Goal: Task Accomplishment & Management: Use online tool/utility

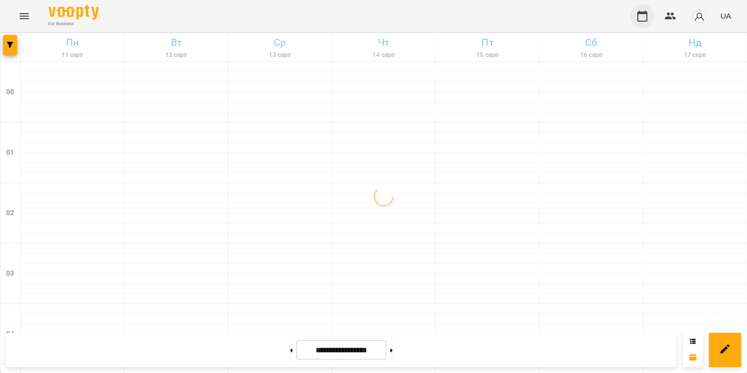
click at [645, 15] on icon "button" at bounding box center [642, 16] width 12 height 12
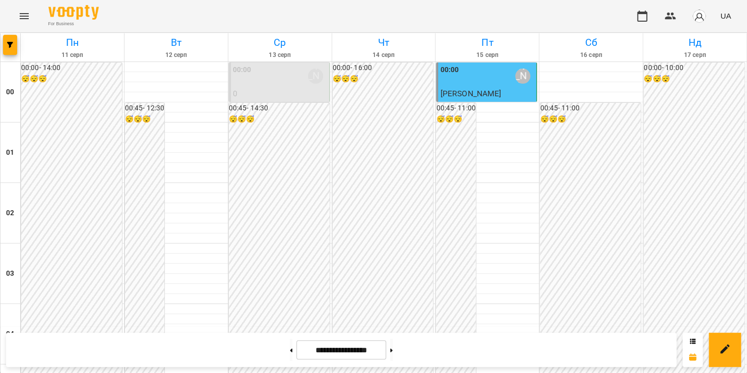
scroll to position [1062, 0]
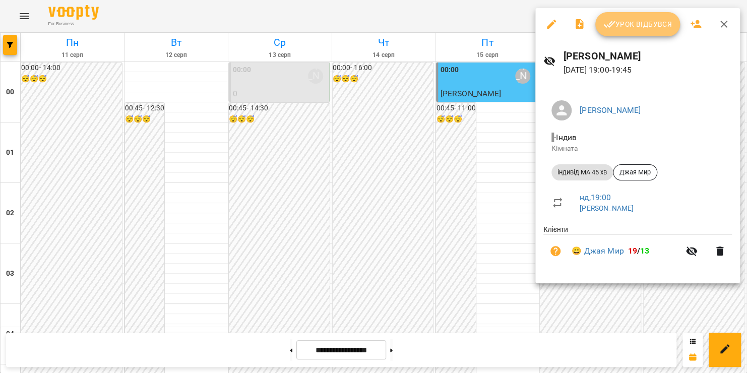
click at [641, 28] on span "Урок відбувся" at bounding box center [637, 24] width 69 height 12
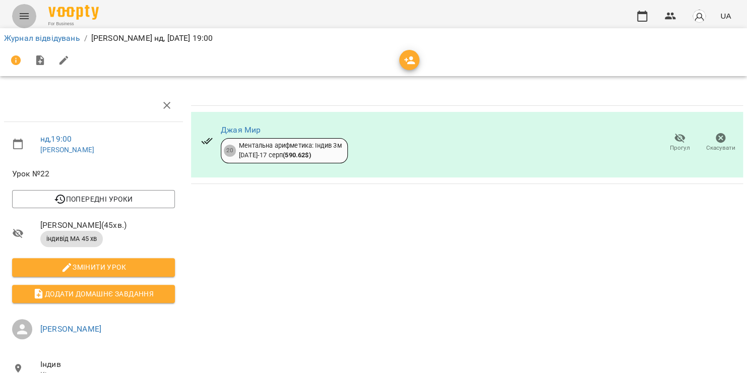
click at [27, 16] on icon "Menu" at bounding box center [24, 16] width 9 height 6
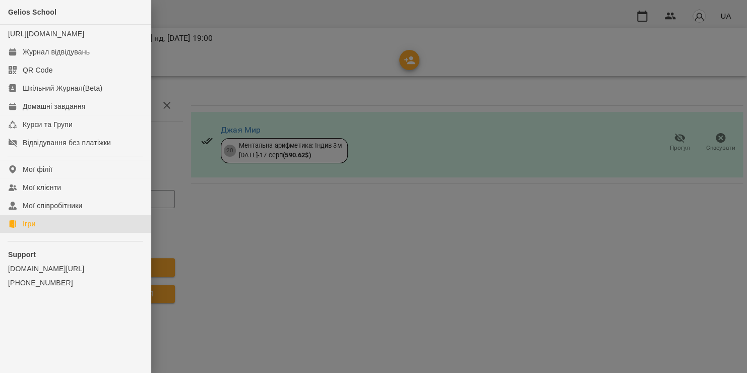
click at [52, 233] on link "Ігри" at bounding box center [75, 224] width 151 height 18
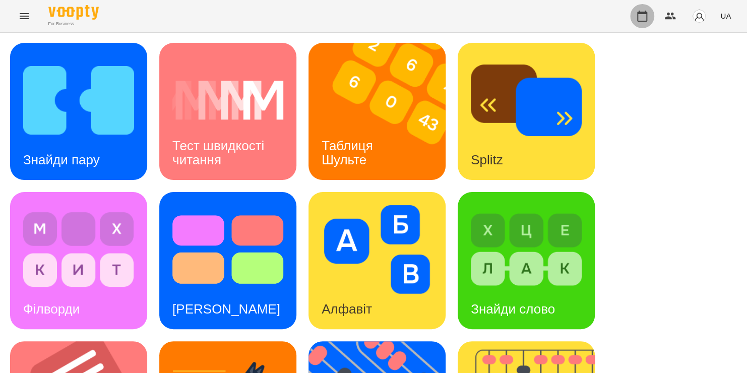
click at [643, 13] on icon "button" at bounding box center [642, 16] width 10 height 11
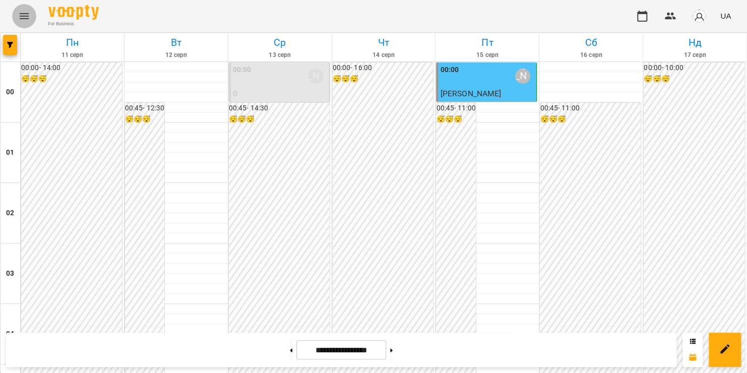
click at [17, 12] on button "Menu" at bounding box center [24, 16] width 24 height 24
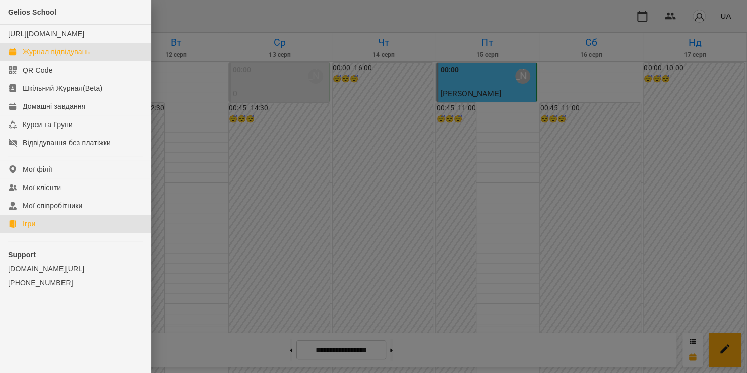
click at [50, 233] on link "Ігри" at bounding box center [75, 224] width 151 height 18
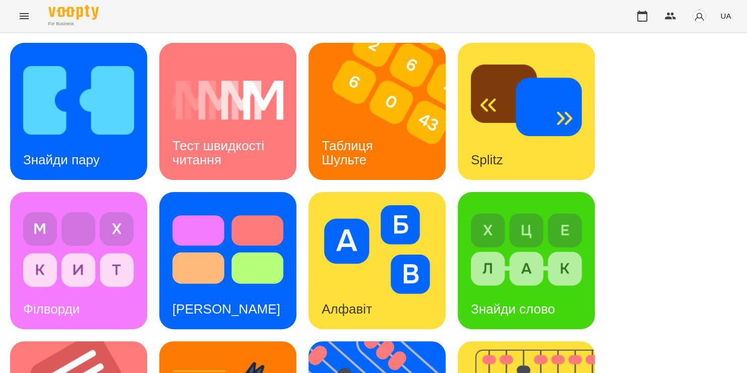
scroll to position [402, 0]
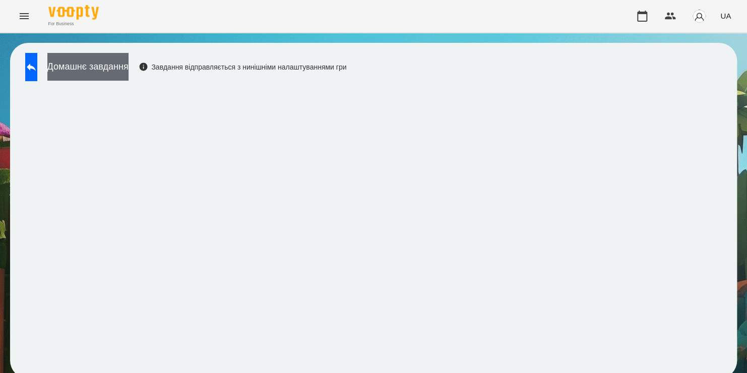
click at [109, 58] on button "Домашнє завдання" at bounding box center [87, 67] width 81 height 28
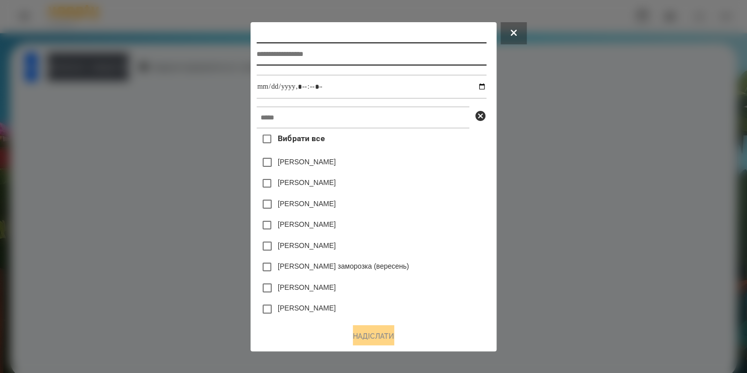
click at [291, 56] on input "text" at bounding box center [370, 53] width 229 height 23
type input "**********"
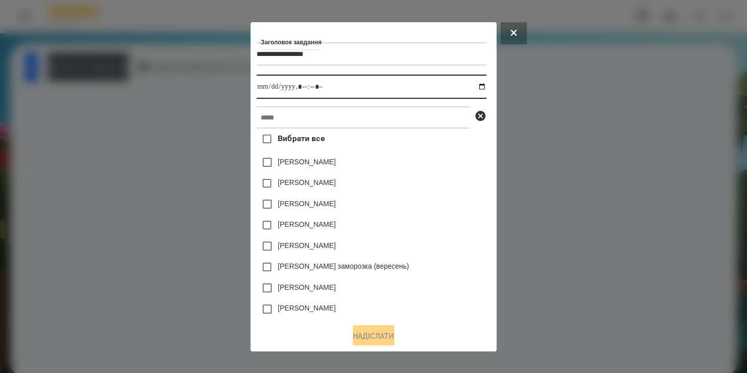
click at [482, 87] on input "datetime-local" at bounding box center [370, 87] width 229 height 24
click at [316, 89] on input "datetime-local" at bounding box center [370, 87] width 229 height 24
type input "**********"
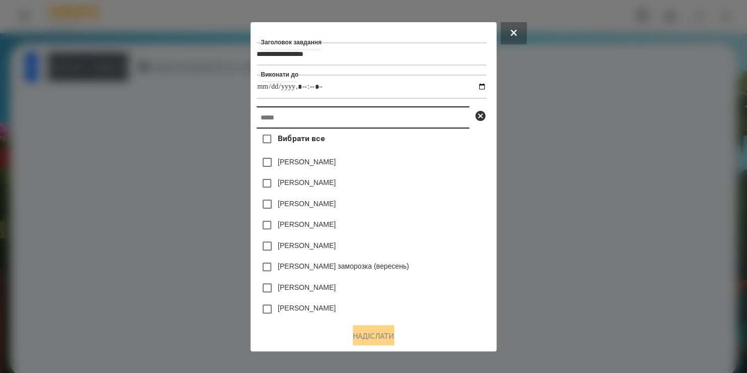
click at [327, 126] on input "text" at bounding box center [362, 117] width 213 height 22
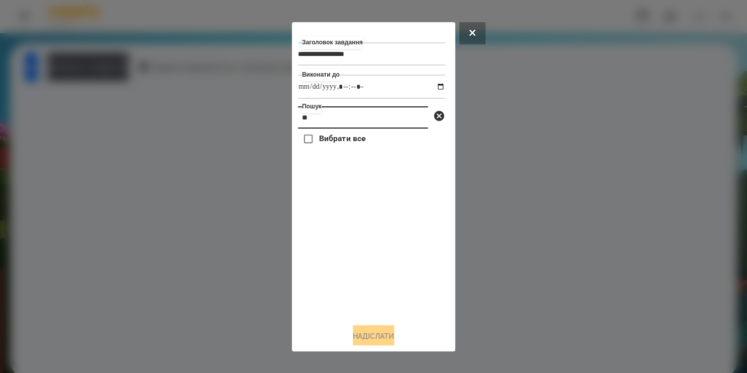
type input "*"
type input "*****"
click at [325, 167] on label "[PERSON_NAME]" at bounding box center [348, 162] width 58 height 10
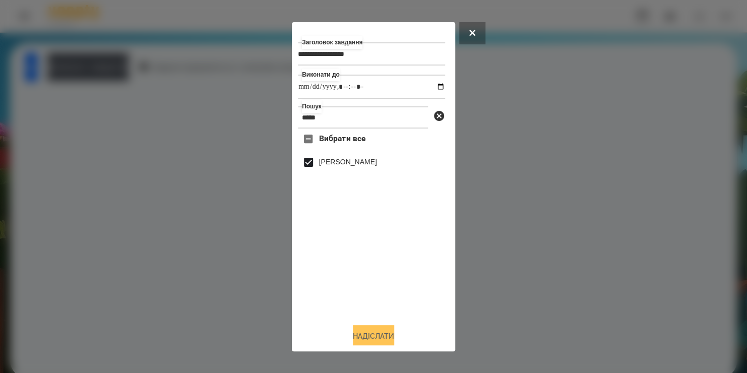
click at [366, 334] on button "Надіслати" at bounding box center [373, 336] width 41 height 22
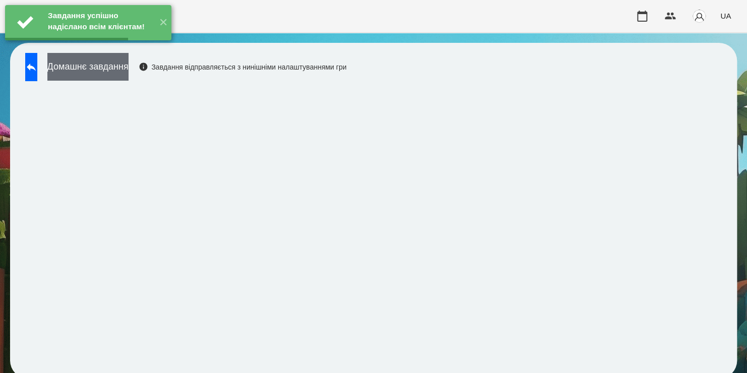
click at [128, 72] on button "Домашнє завдання" at bounding box center [87, 67] width 81 height 28
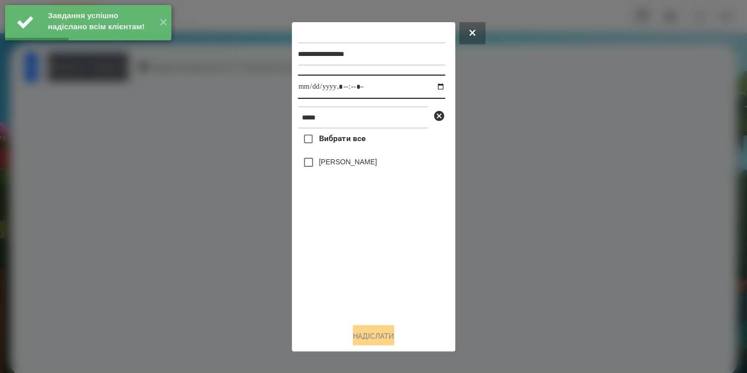
click at [432, 87] on input "datetime-local" at bounding box center [371, 87] width 147 height 24
type input "**********"
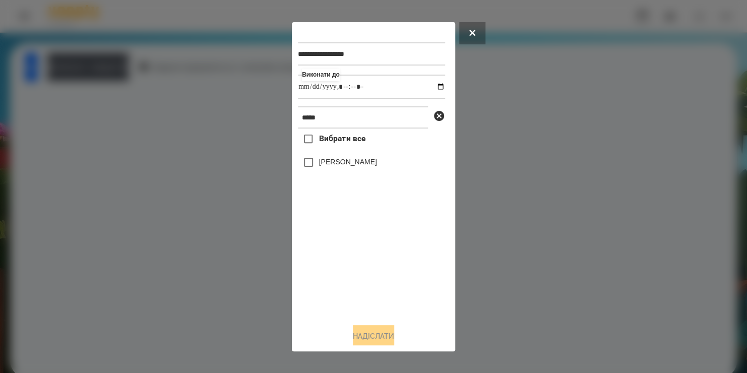
drag, startPoint x: 329, startPoint y: 284, endPoint x: 321, endPoint y: 163, distance: 120.6
click at [321, 163] on div "Вибрати все [PERSON_NAME]" at bounding box center [371, 221] width 147 height 186
click at [321, 163] on label "[PERSON_NAME]" at bounding box center [348, 162] width 58 height 10
click at [377, 341] on button "Надіслати" at bounding box center [373, 336] width 41 height 22
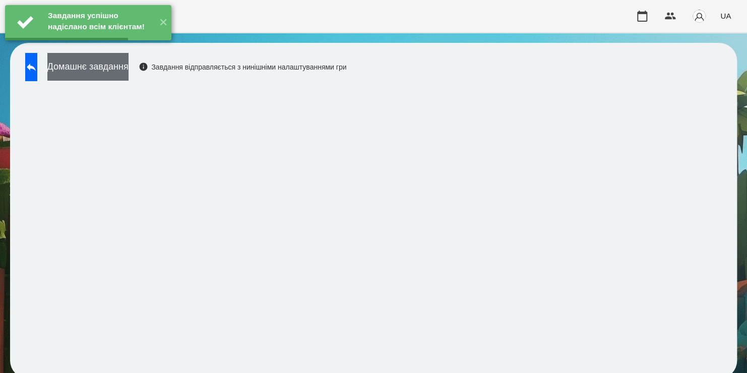
click at [123, 69] on button "Домашнє завдання" at bounding box center [87, 67] width 81 height 28
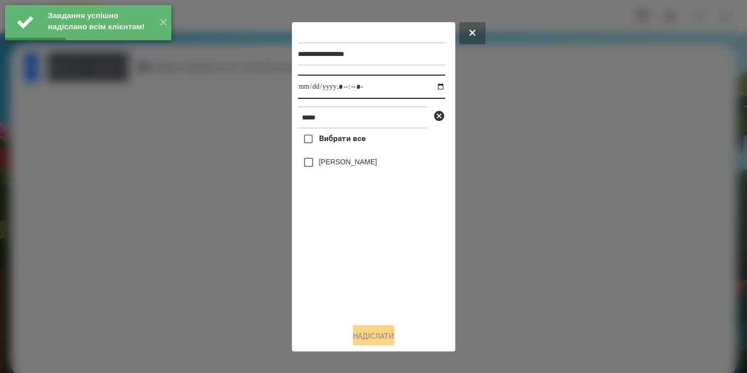
click at [432, 85] on input "datetime-local" at bounding box center [371, 87] width 147 height 24
type input "**********"
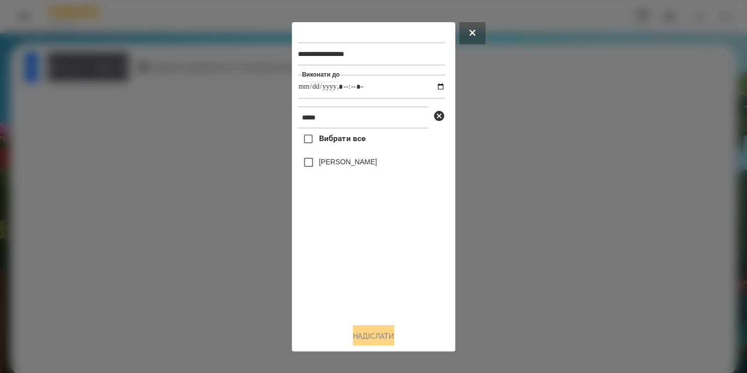
click at [315, 161] on div "Вибрати все [PERSON_NAME]" at bounding box center [371, 221] width 147 height 186
click at [375, 335] on button "Надіслати" at bounding box center [373, 336] width 41 height 22
